Goal: Navigation & Orientation: Understand site structure

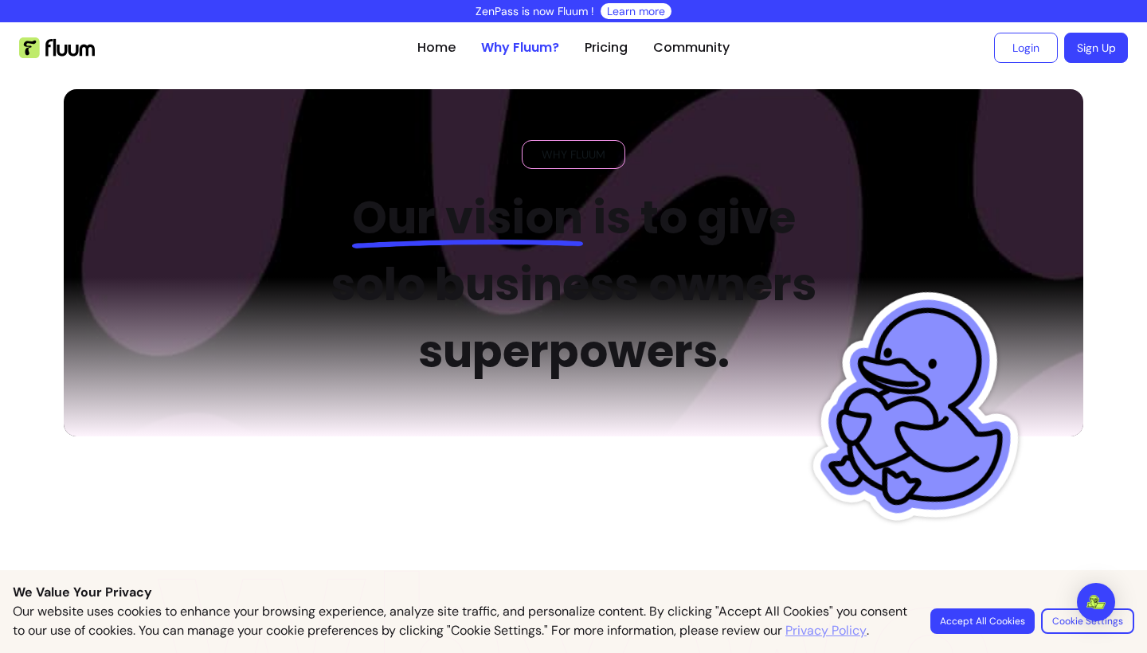
click at [432, 57] on ul "Home Why Fluum? Pricing Community" at bounding box center [573, 47] width 312 height 51
click at [438, 51] on link "Home" at bounding box center [436, 47] width 38 height 19
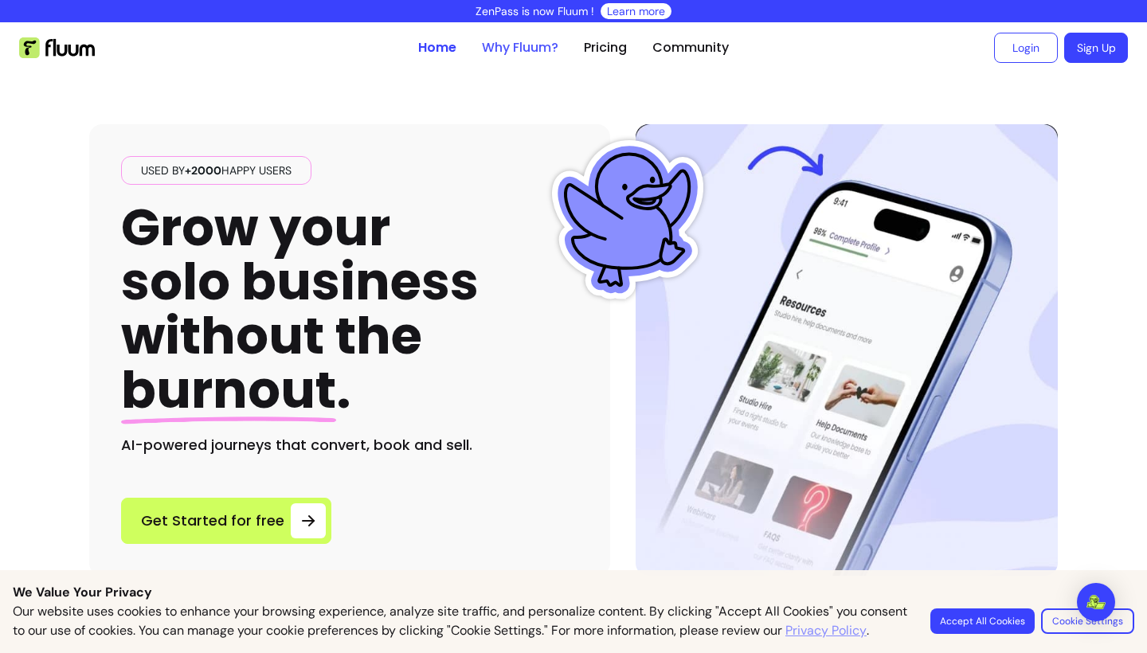
click at [538, 46] on link "Why Fluum?" at bounding box center [520, 47] width 76 height 19
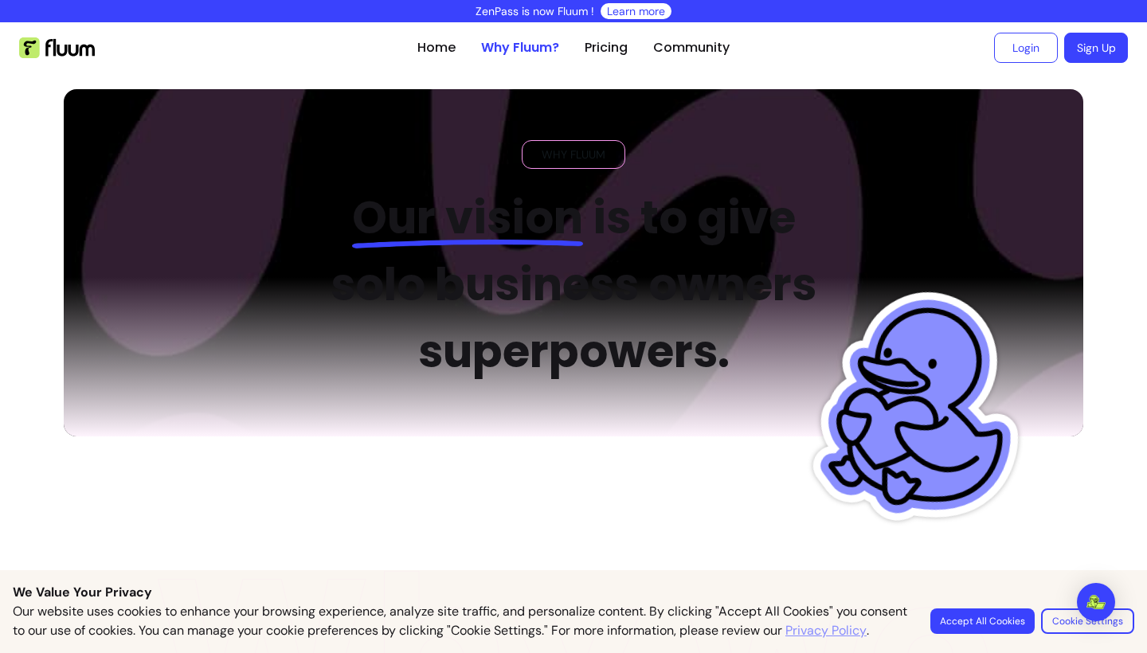
click at [605, 45] on link "Pricing" at bounding box center [606, 47] width 43 height 19
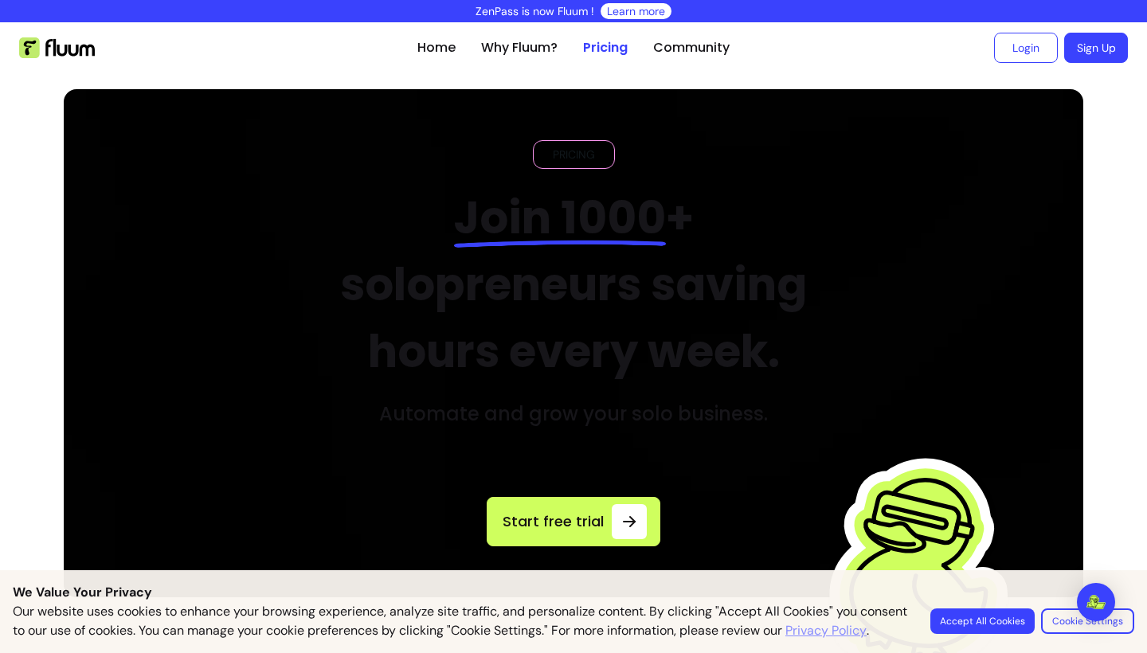
click at [537, 41] on link "Why Fluum?" at bounding box center [519, 47] width 76 height 19
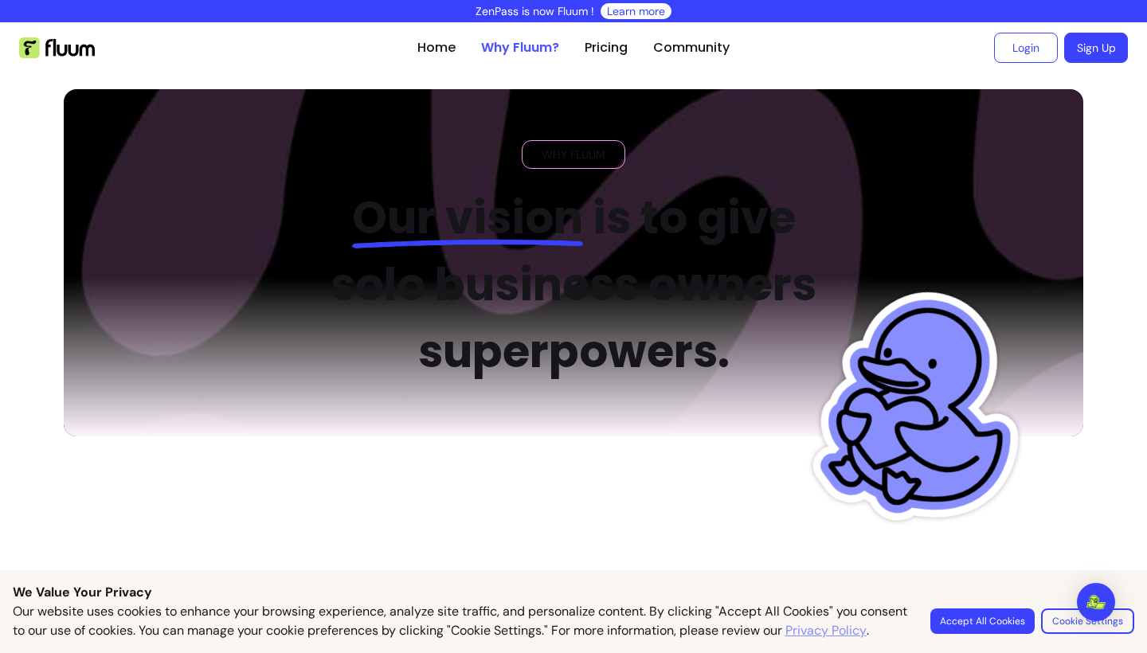
click at [526, 47] on link "Why Fluum?" at bounding box center [520, 47] width 78 height 19
click at [418, 54] on link "Home" at bounding box center [436, 47] width 38 height 19
